Goal: Task Accomplishment & Management: Complete application form

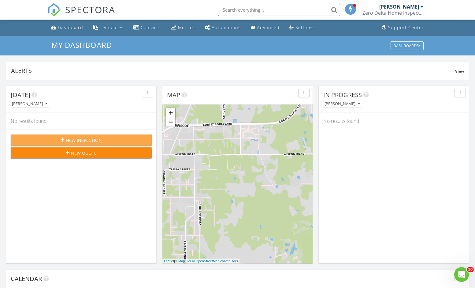
click at [90, 140] on span "New Inspection" at bounding box center [84, 140] width 36 height 6
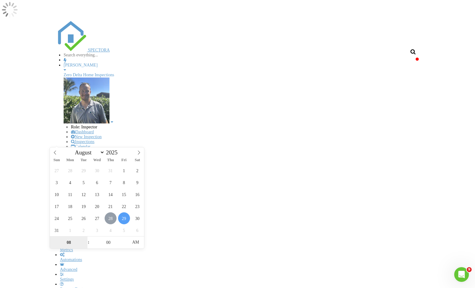
type input "08/28/2025 8:00 AM"
type input "09"
type input "08/28/2025 9:00 AM"
click at [86, 239] on span at bounding box center [85, 239] width 4 height 6
type input "10"
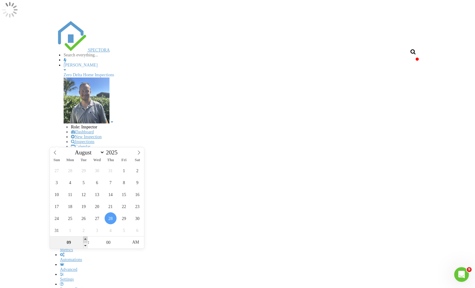
type input "[DATE] 10:00 AM"
click at [86, 239] on span at bounding box center [85, 239] width 4 height 6
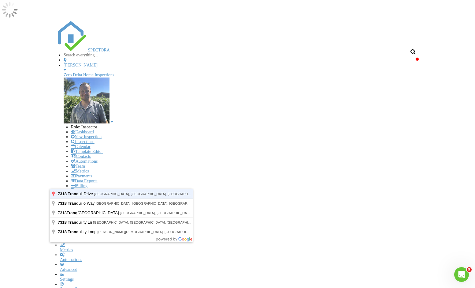
type input "7318 Tranquil Drive, Spring Hill, FL, USA"
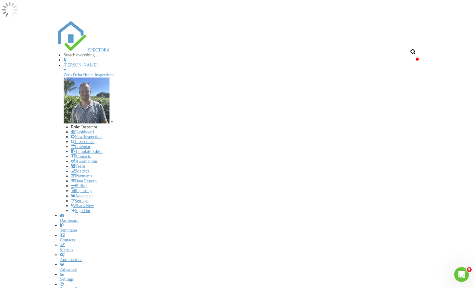
click at [207, 263] on div "Slab" at bounding box center [232, 264] width 59 height 7
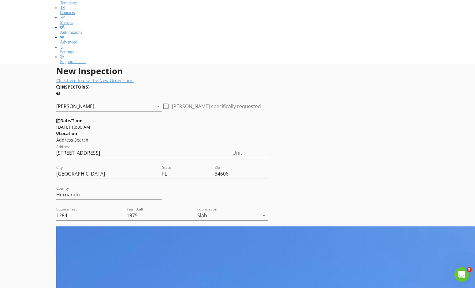
scroll to position [235, 0]
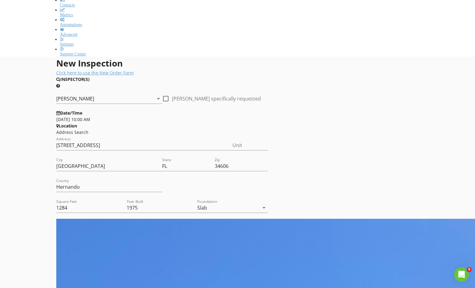
type input "Zach"
type input "Vilardi"
type input "zavilardi20@gmail.com"
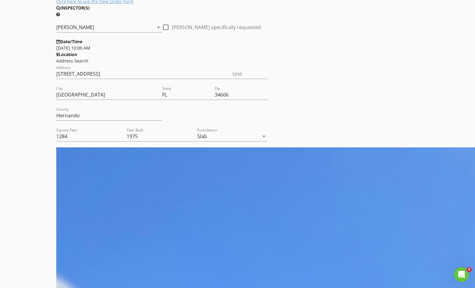
scroll to position [315, 0]
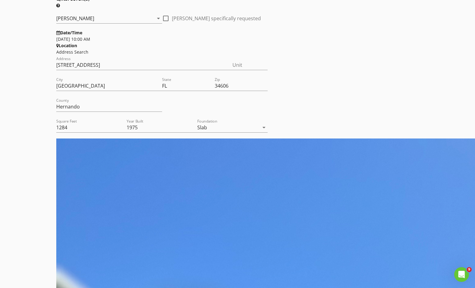
type input "813-235-2841"
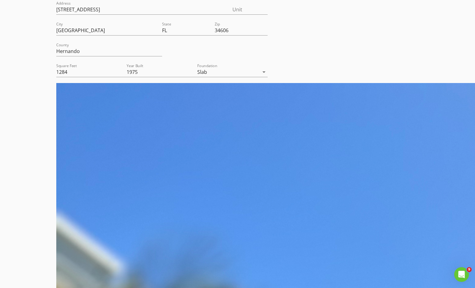
scroll to position [379, 0]
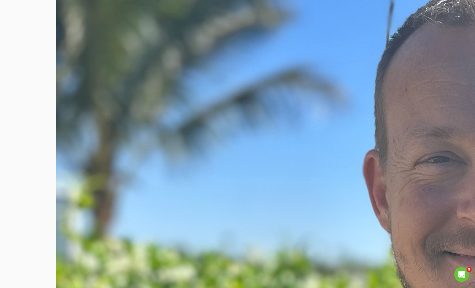
scroll to position [714, 0]
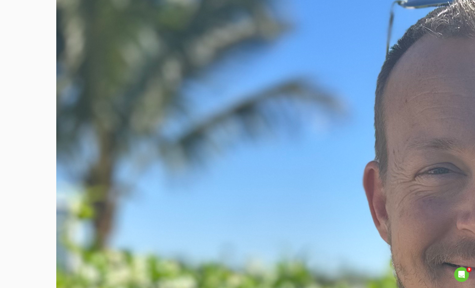
type input "Lashaundra"
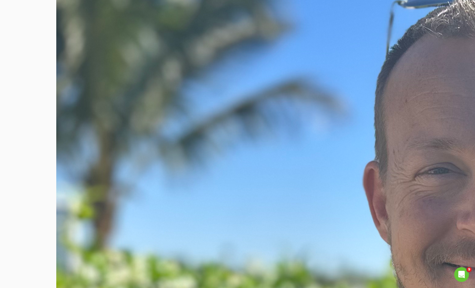
type input "Ellison"
type input "lashaundra@ellisomflhomes.com"
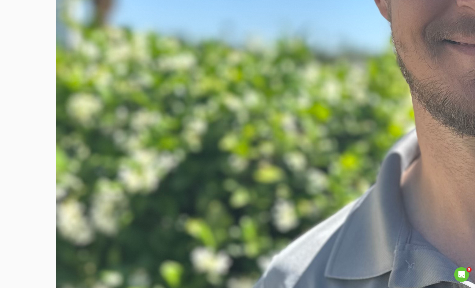
scroll to position [989, 0]
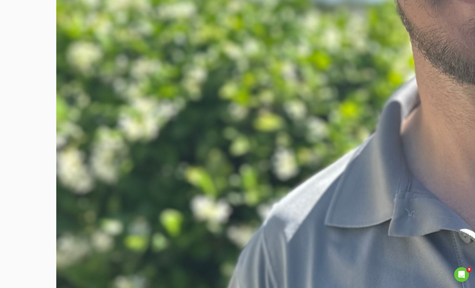
type input "352-584-2312"
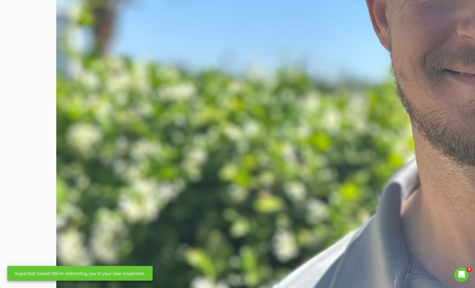
scroll to position [906, 0]
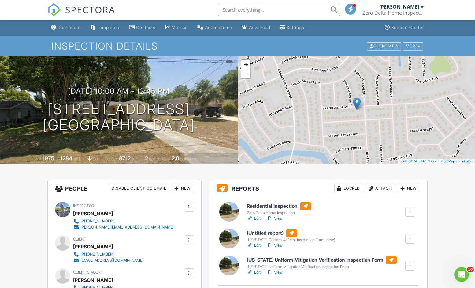
click at [66, 31] on link "Dashboard" at bounding box center [66, 27] width 35 height 11
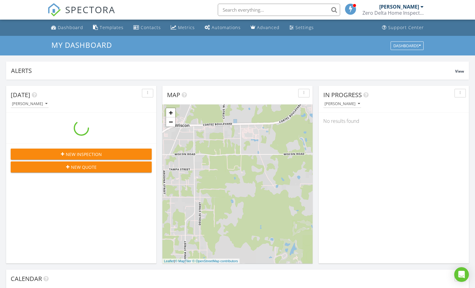
scroll to position [557, 476]
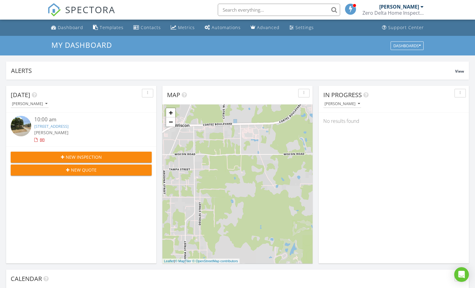
click at [252, 10] on input "text" at bounding box center [279, 10] width 122 height 12
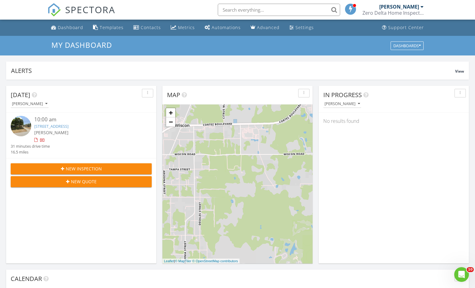
scroll to position [0, 0]
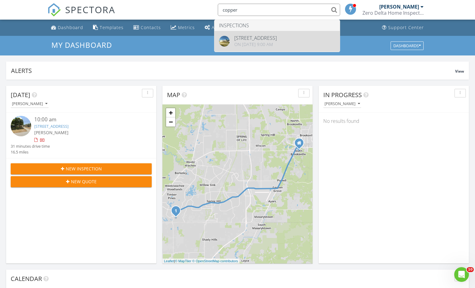
type input "copper"
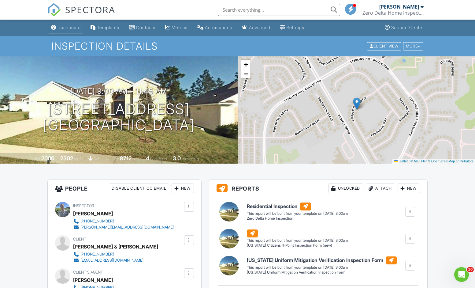
click at [67, 28] on div "Dashboard" at bounding box center [69, 27] width 23 height 5
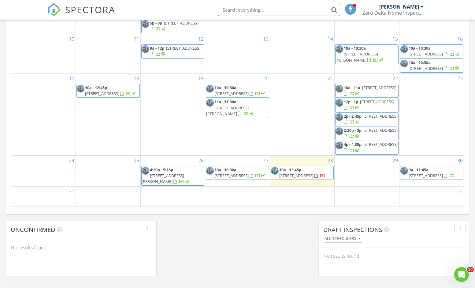
scroll to position [362, 0]
